Goal: Task Accomplishment & Management: Use online tool/utility

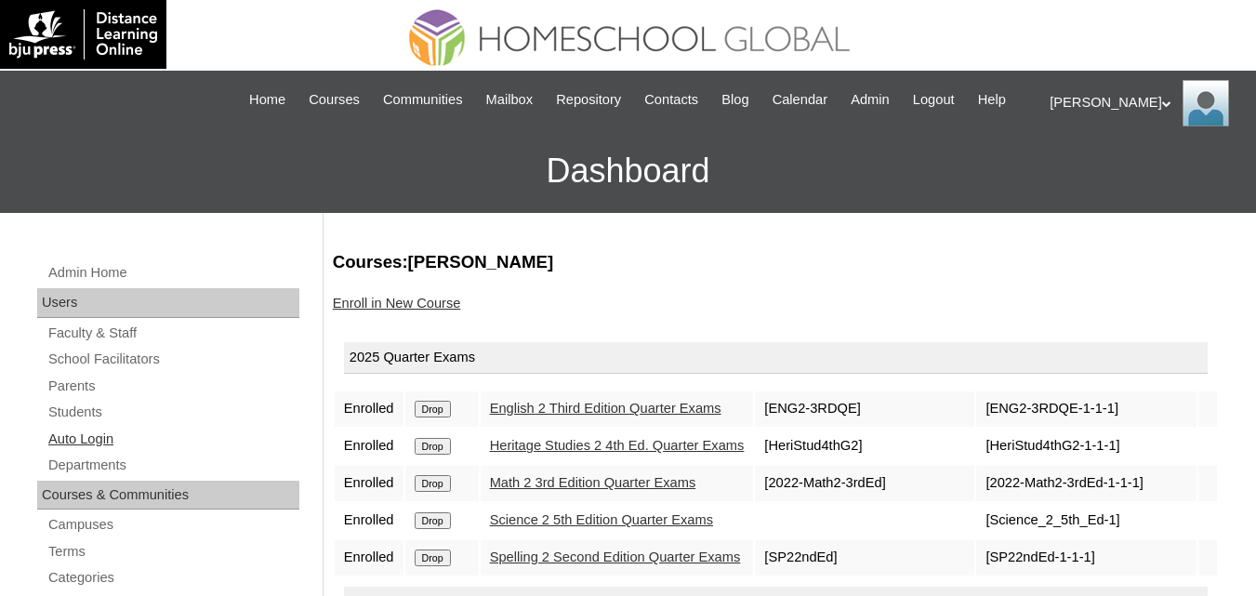
click at [85, 451] on link "Auto Login" at bounding box center [172, 439] width 253 height 23
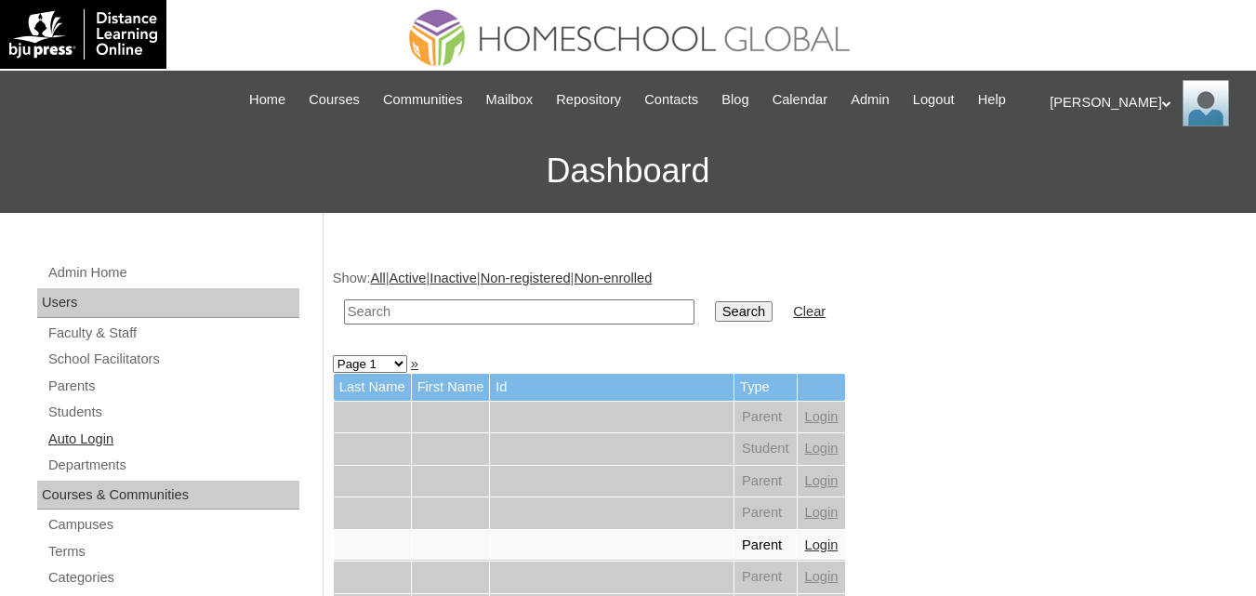
click at [90, 451] on link "Auto Login" at bounding box center [172, 439] width 253 height 23
drag, startPoint x: 0, startPoint y: 0, endPoint x: 446, endPoint y: 344, distance: 563.4
click at [446, 324] on input "text" at bounding box center [519, 311] width 350 height 25
paste input "Wunming Rebecca"
type input "Wunming Rebecca"
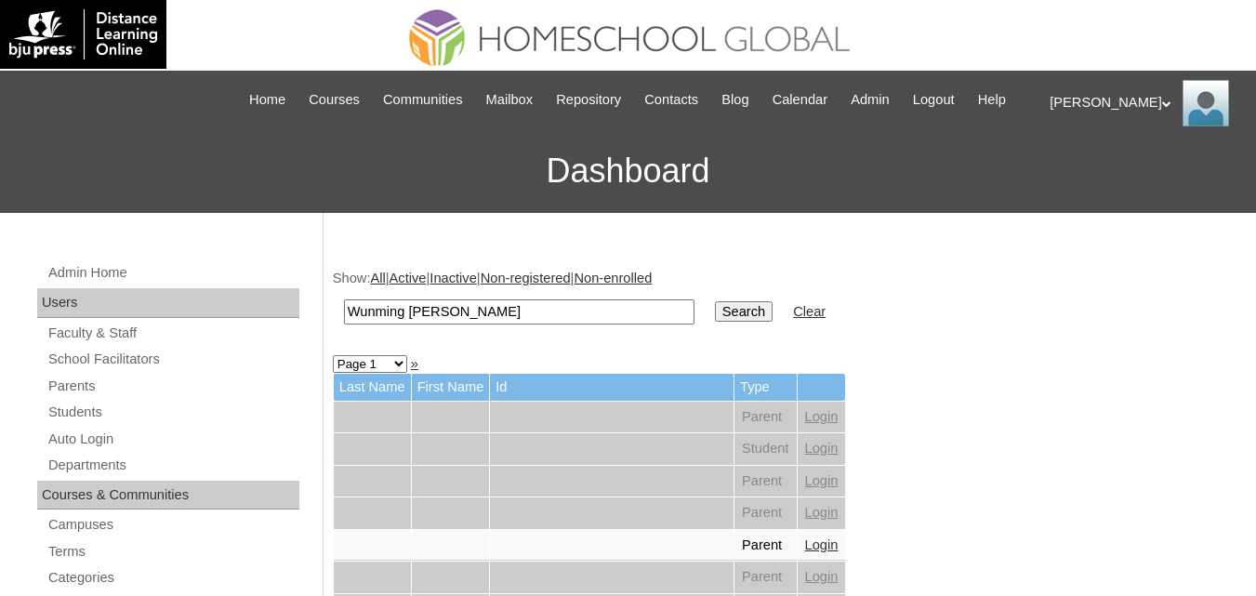
click at [715, 301] on input "Search" at bounding box center [744, 311] width 58 height 20
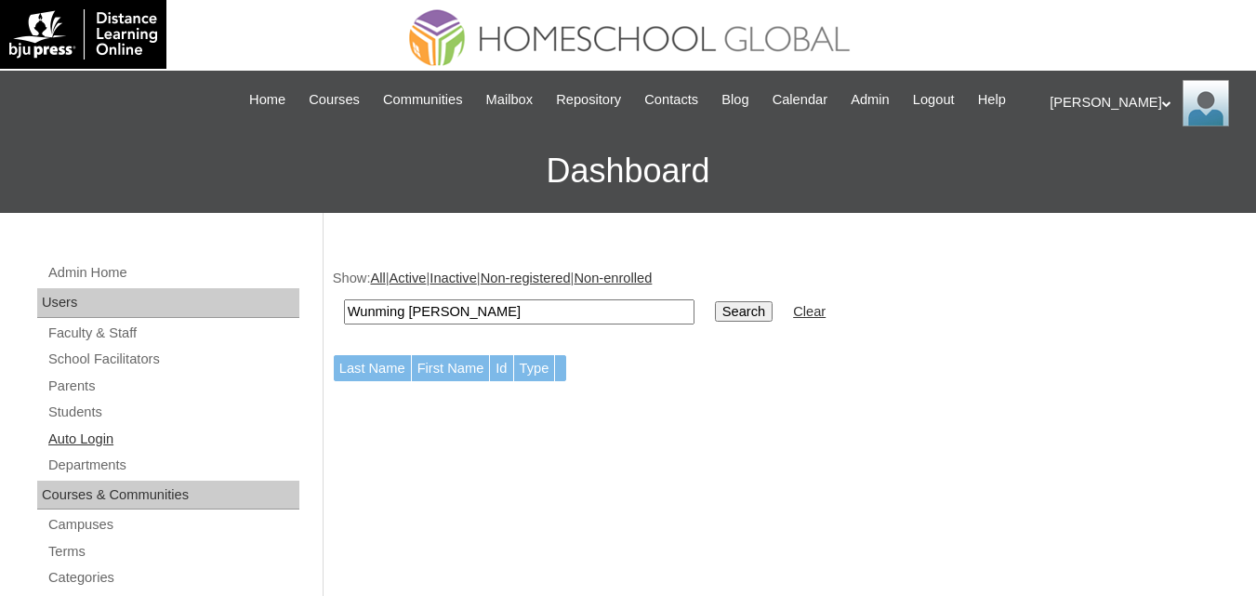
click at [78, 451] on link "Auto Login" at bounding box center [172, 439] width 253 height 23
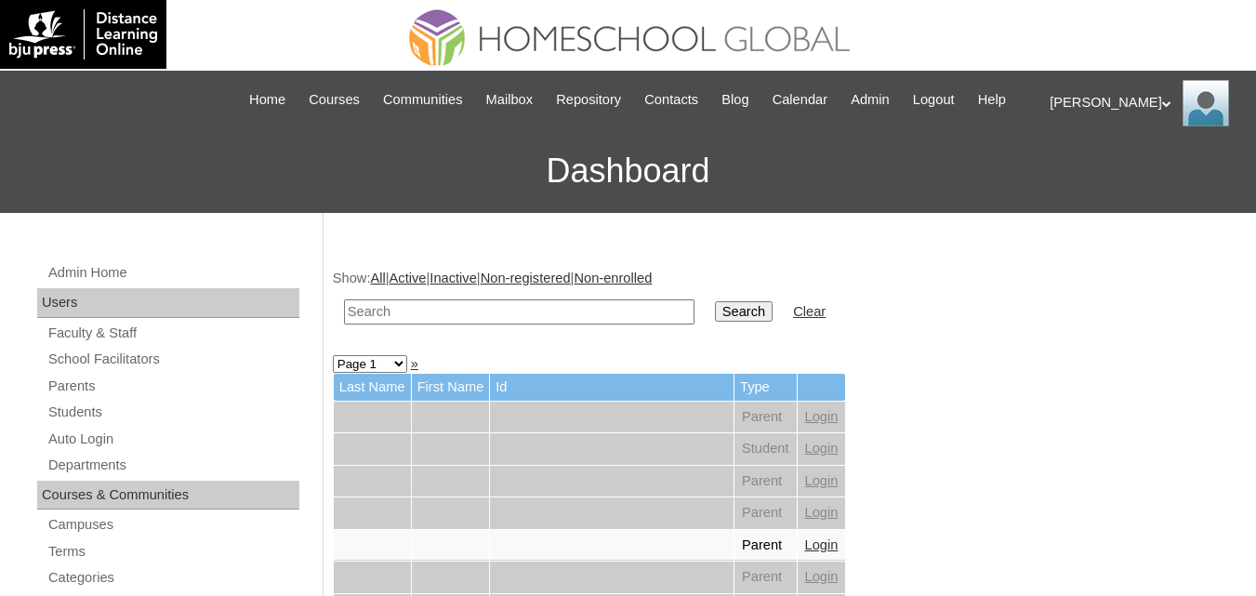
click at [431, 324] on input "text" at bounding box center [519, 311] width 350 height 25
paste input "Wunming Rebecca"
type input "Wunming Rebecca"
click at [715, 322] on input "Search" at bounding box center [744, 311] width 58 height 20
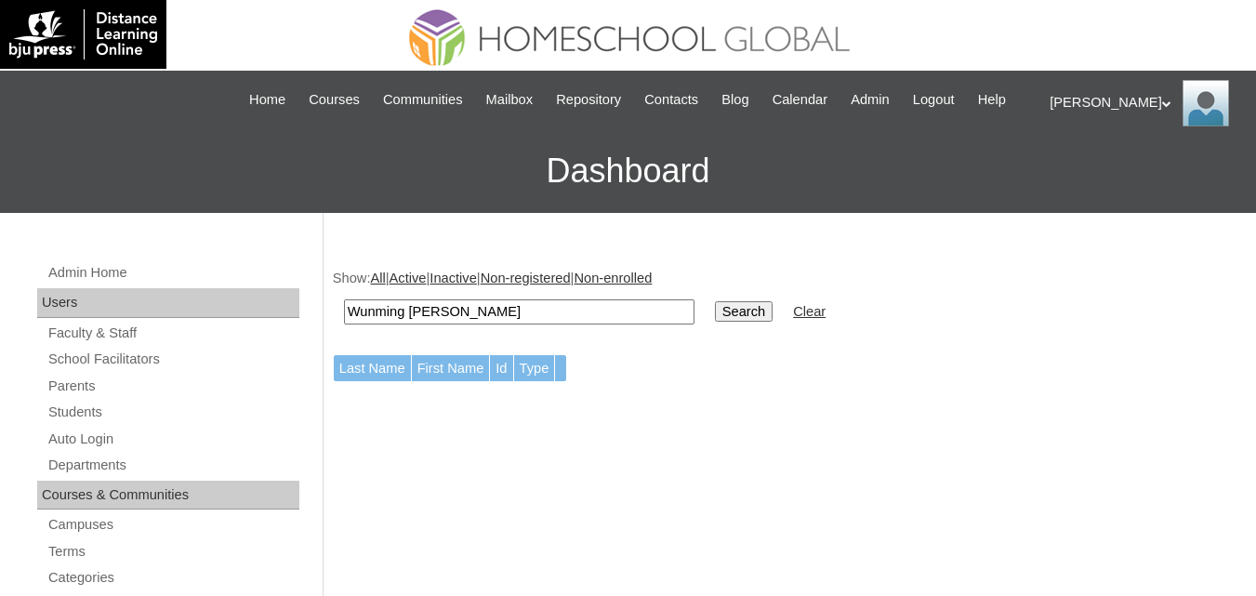
drag, startPoint x: 415, startPoint y: 333, endPoint x: 290, endPoint y: 329, distance: 124.6
type input "[PERSON_NAME]"
click at [715, 301] on input "Search" at bounding box center [744, 311] width 58 height 20
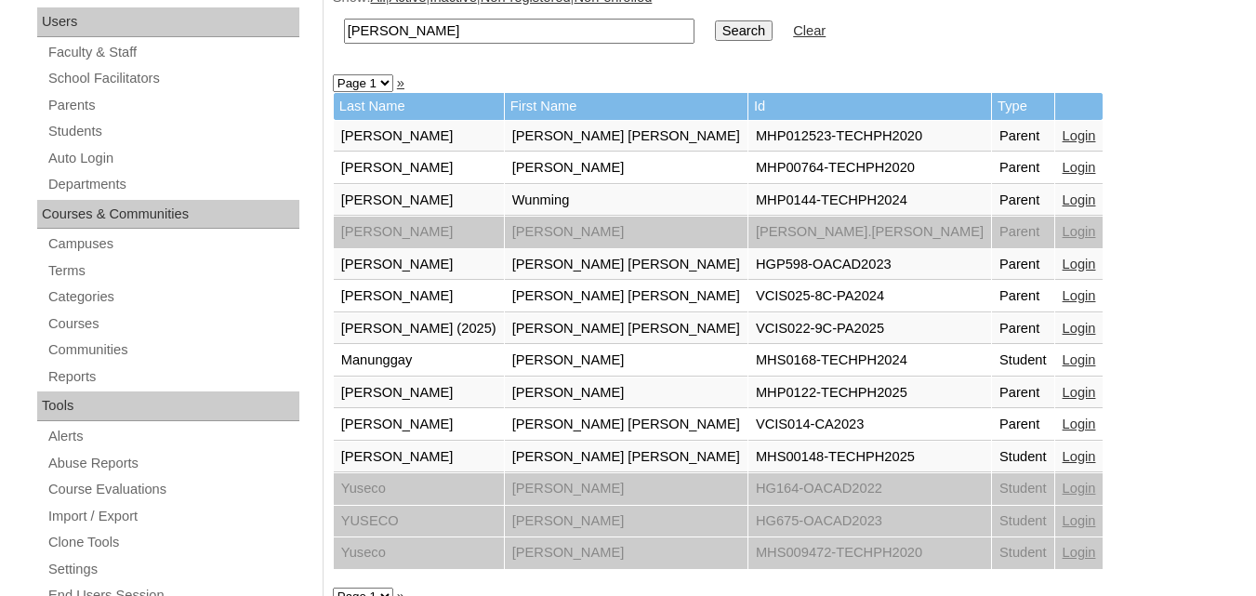
scroll to position [279, 0]
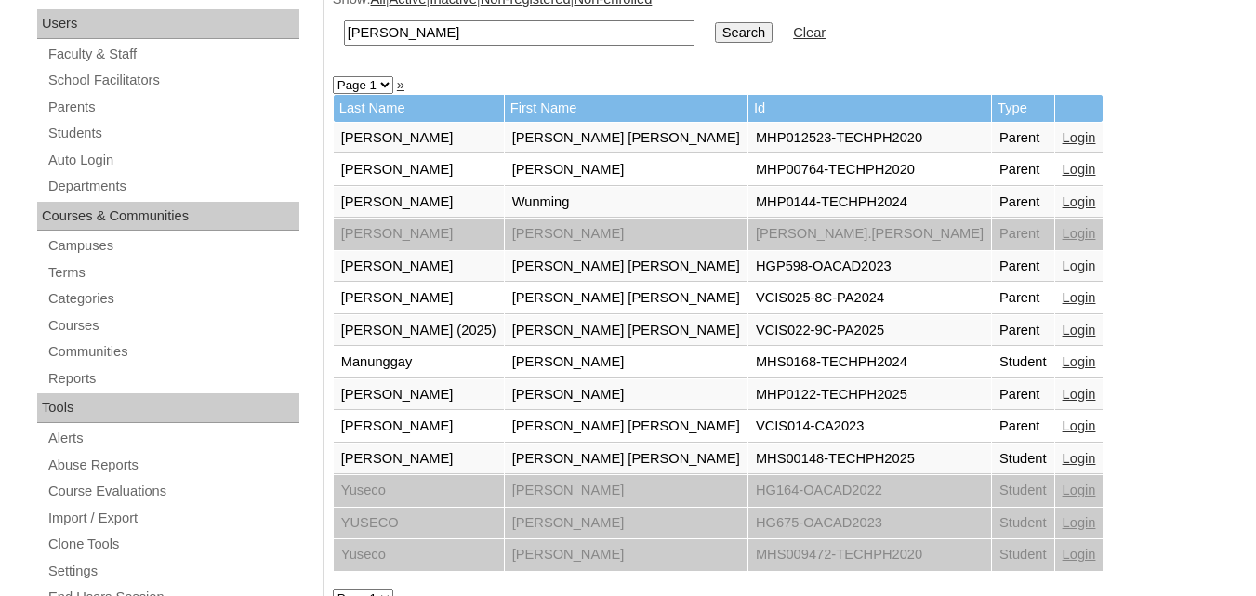
click at [1063, 209] on link "Login" at bounding box center [1079, 201] width 33 height 15
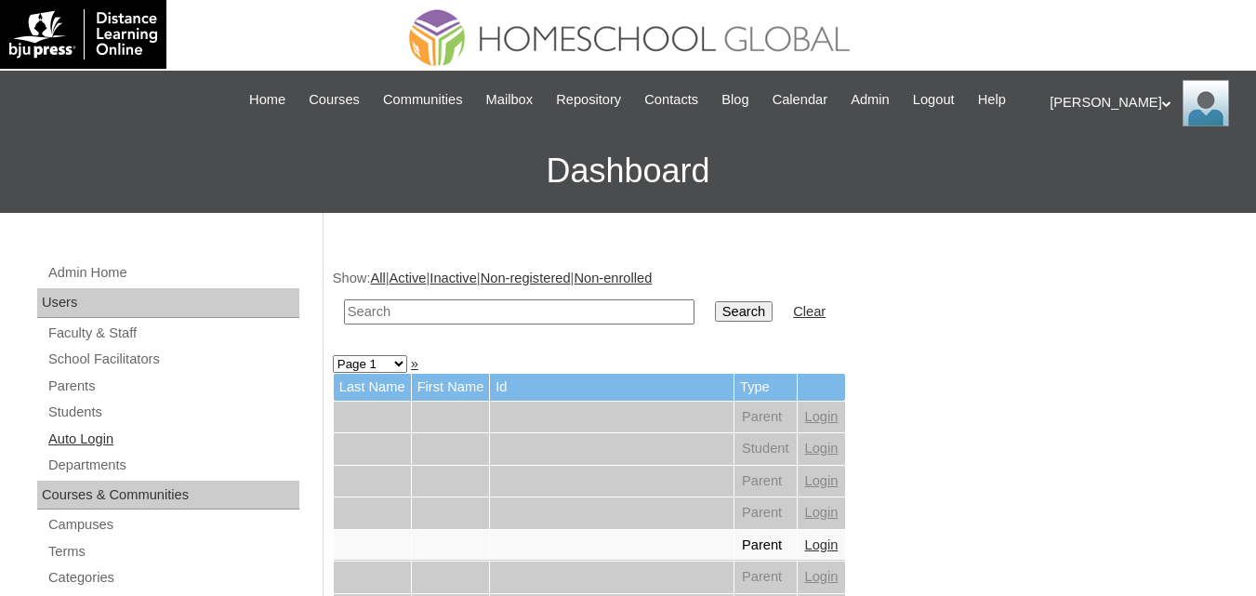
click at [80, 451] on link "Auto Login" at bounding box center [172, 439] width 253 height 23
drag, startPoint x: 0, startPoint y: 0, endPoint x: 444, endPoint y: 327, distance: 551.9
click at [444, 324] on input "text" at bounding box center [519, 311] width 350 height 25
paste input "Wayne Walter"
type input "Wayne Walter"
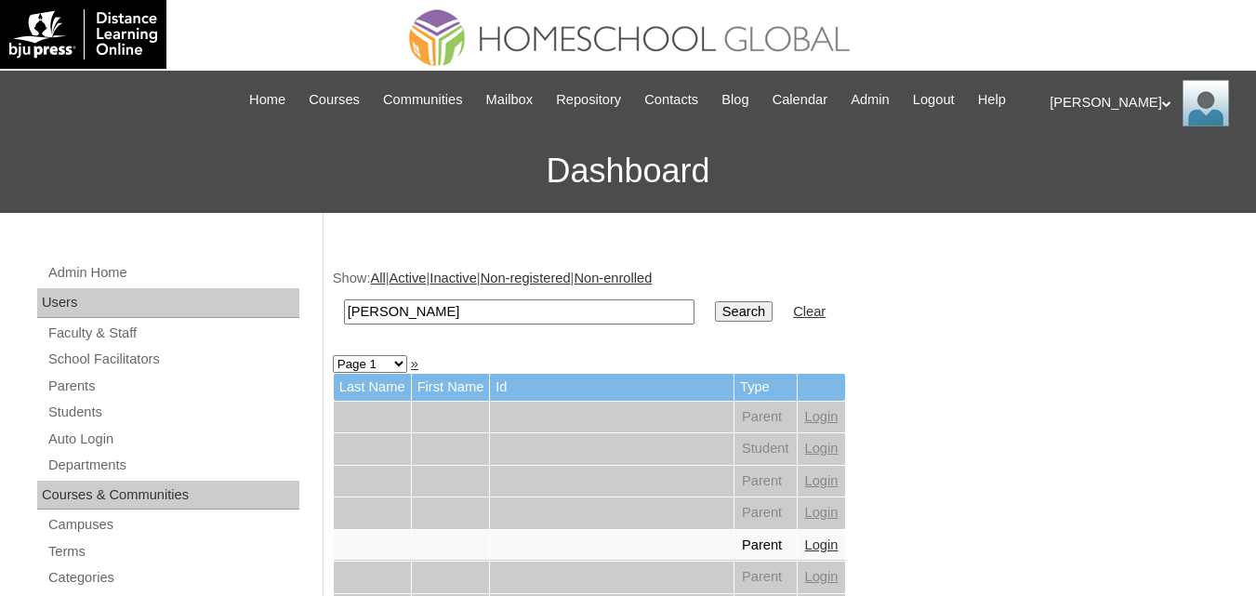
click at [715, 301] on input "Search" at bounding box center [744, 311] width 58 height 20
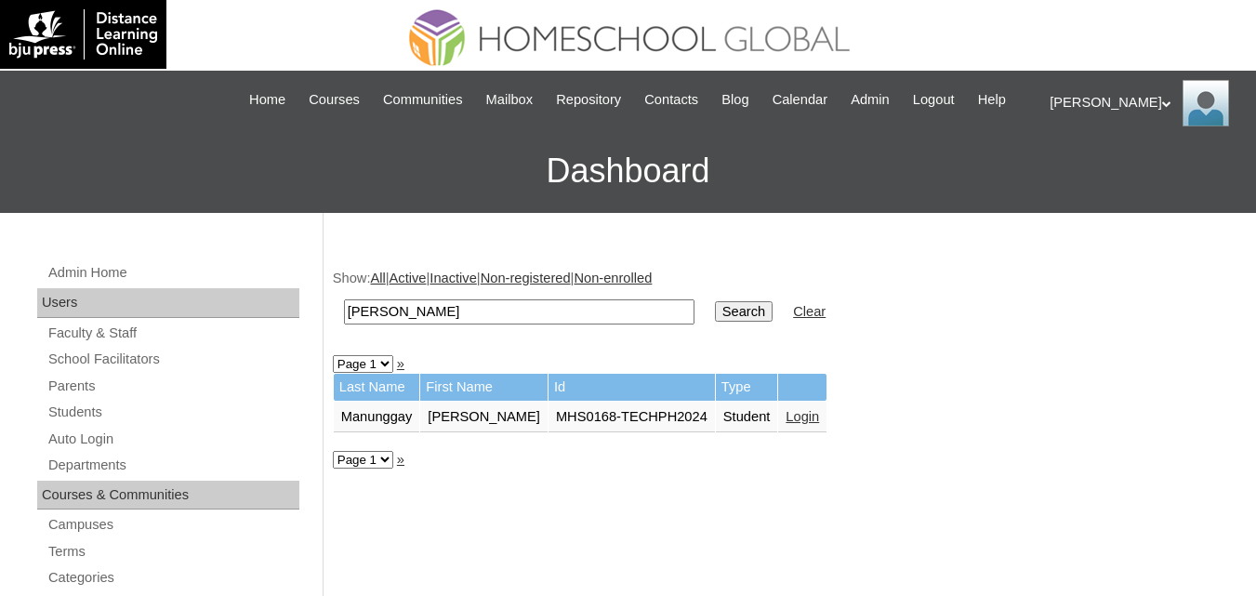
click at [788, 424] on link "Login" at bounding box center [802, 416] width 33 height 15
